Goal: Find specific page/section: Find specific page/section

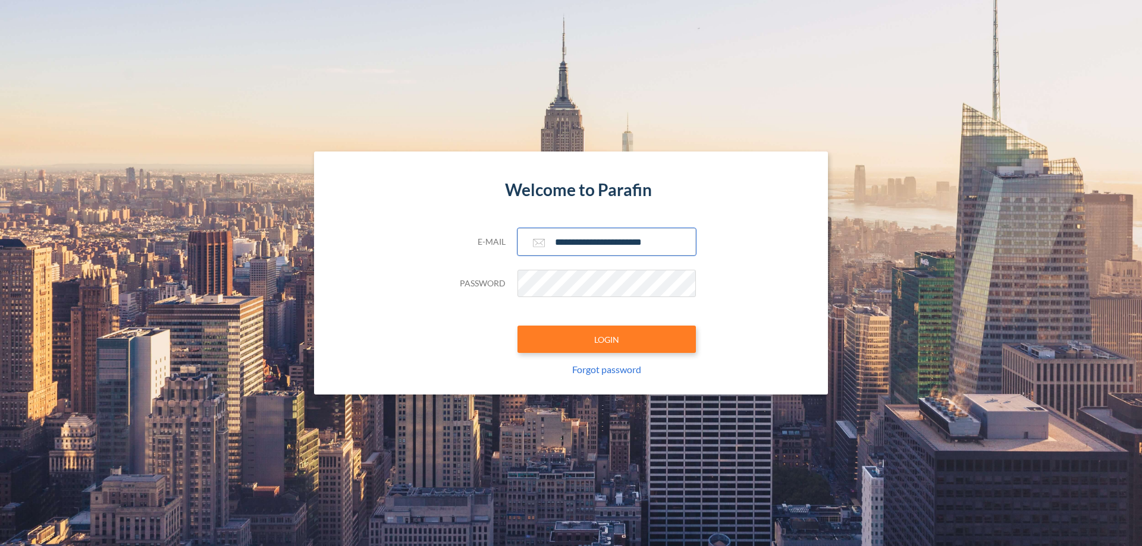
type input "**********"
click at [606, 340] on button "LOGIN" at bounding box center [606, 339] width 178 height 27
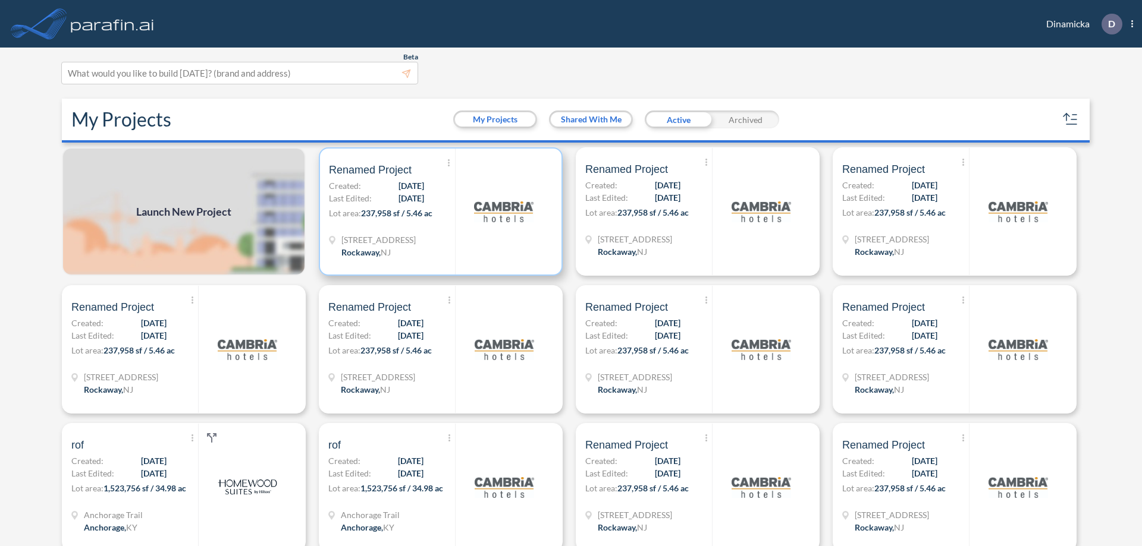
scroll to position [3, 0]
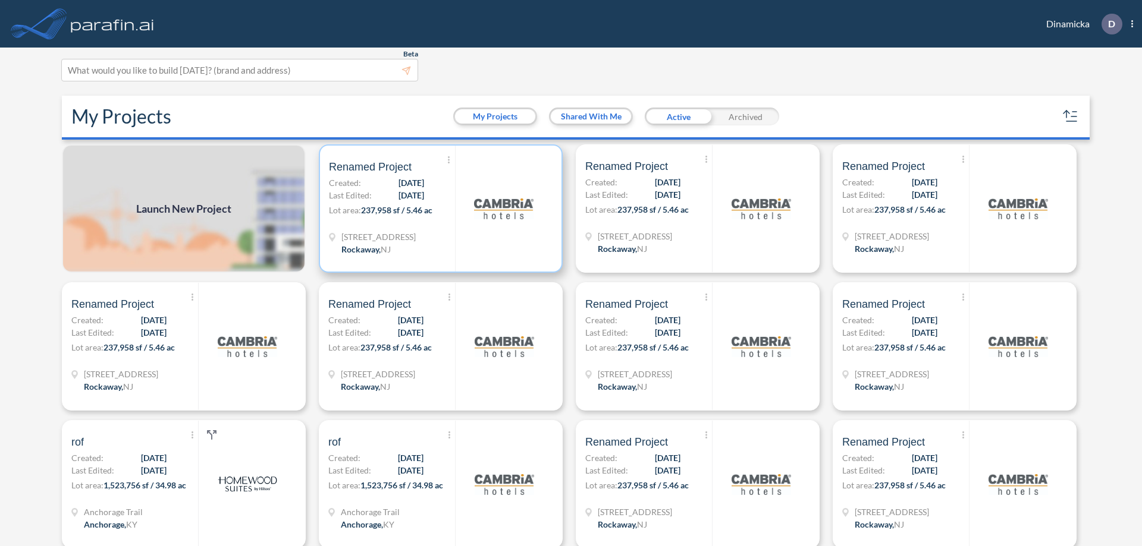
click at [438, 209] on p "Lot area: 237,958 sf / 5.46 ac" at bounding box center [392, 212] width 126 height 17
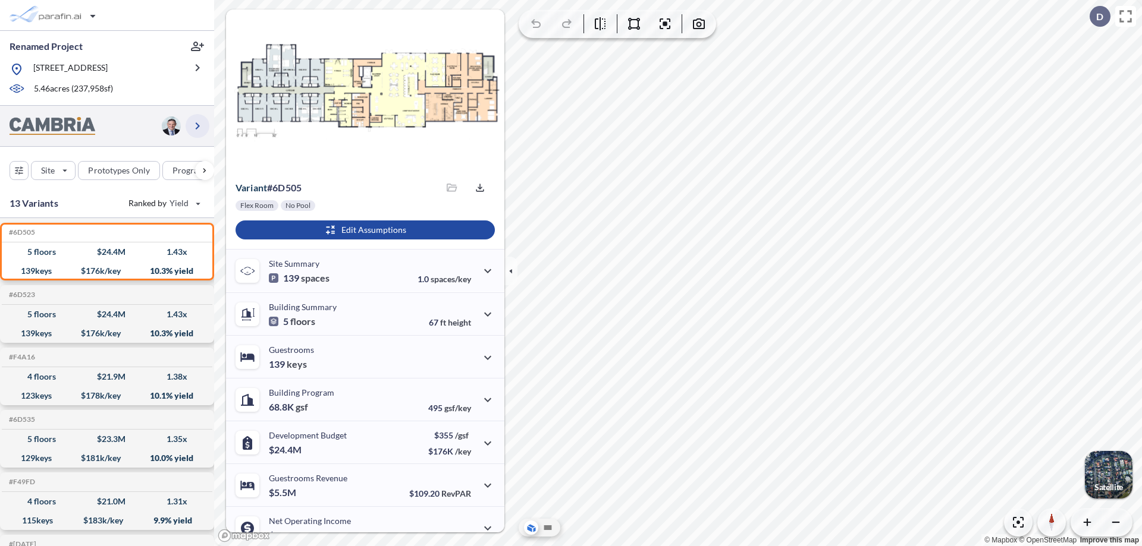
click at [197, 125] on icon "button" at bounding box center [197, 126] width 14 height 14
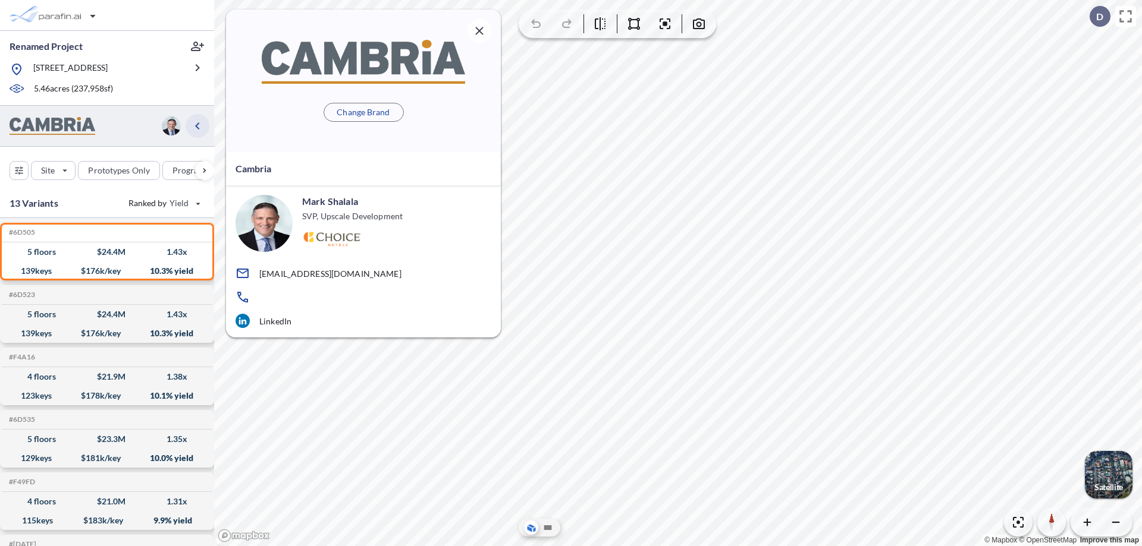
click at [197, 125] on icon "button" at bounding box center [197, 126] width 14 height 14
